Goal: Information Seeking & Learning: Learn about a topic

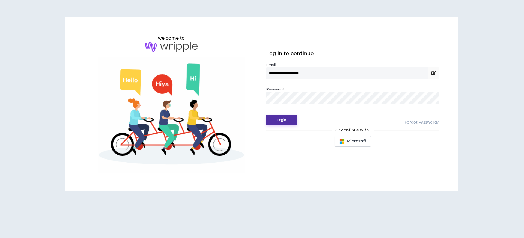
click at [283, 121] on button "Login" at bounding box center [281, 120] width 31 height 10
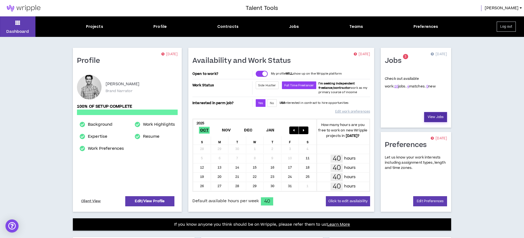
click at [438, 118] on link "View Jobs" at bounding box center [435, 117] width 23 height 10
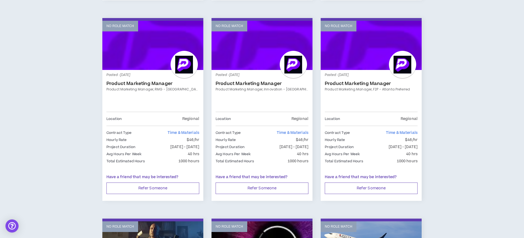
scroll to position [491, 0]
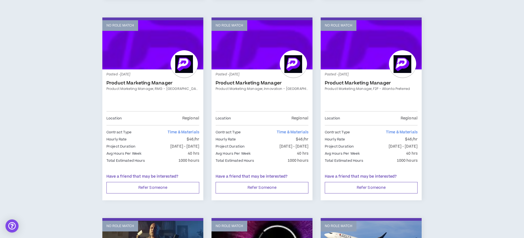
click at [136, 82] on link "Product Marketing Manager" at bounding box center [152, 82] width 93 height 5
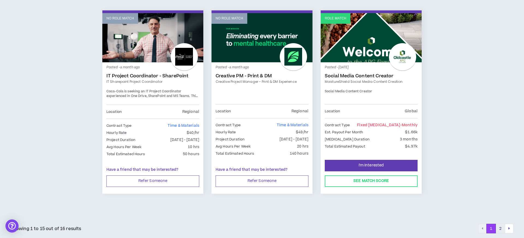
scroll to position [899, 0]
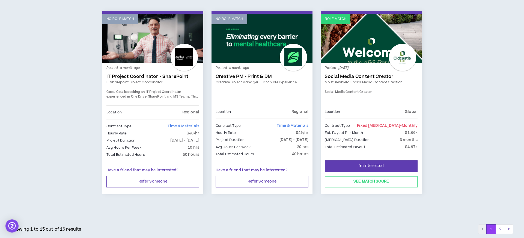
click at [500, 230] on button "2" at bounding box center [501, 229] width 10 height 10
